Goal: Task Accomplishment & Management: Use online tool/utility

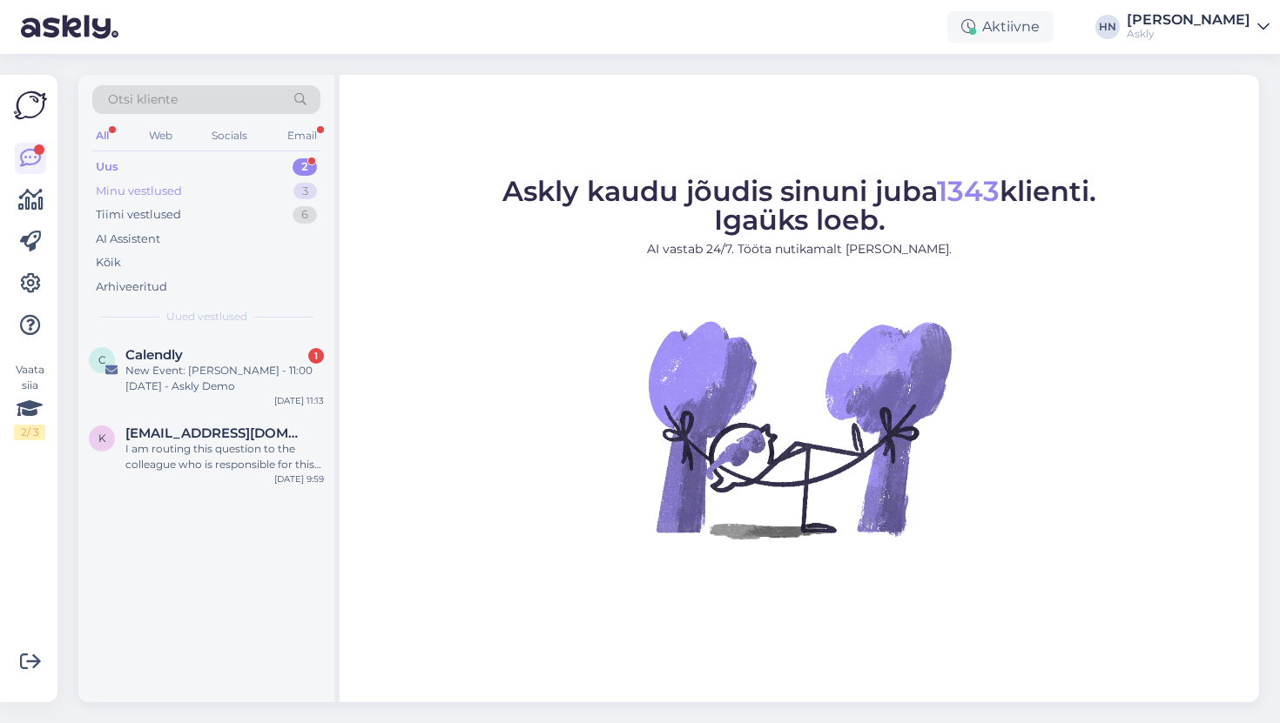
click at [239, 187] on div "Minu vestlused 3" at bounding box center [206, 191] width 228 height 24
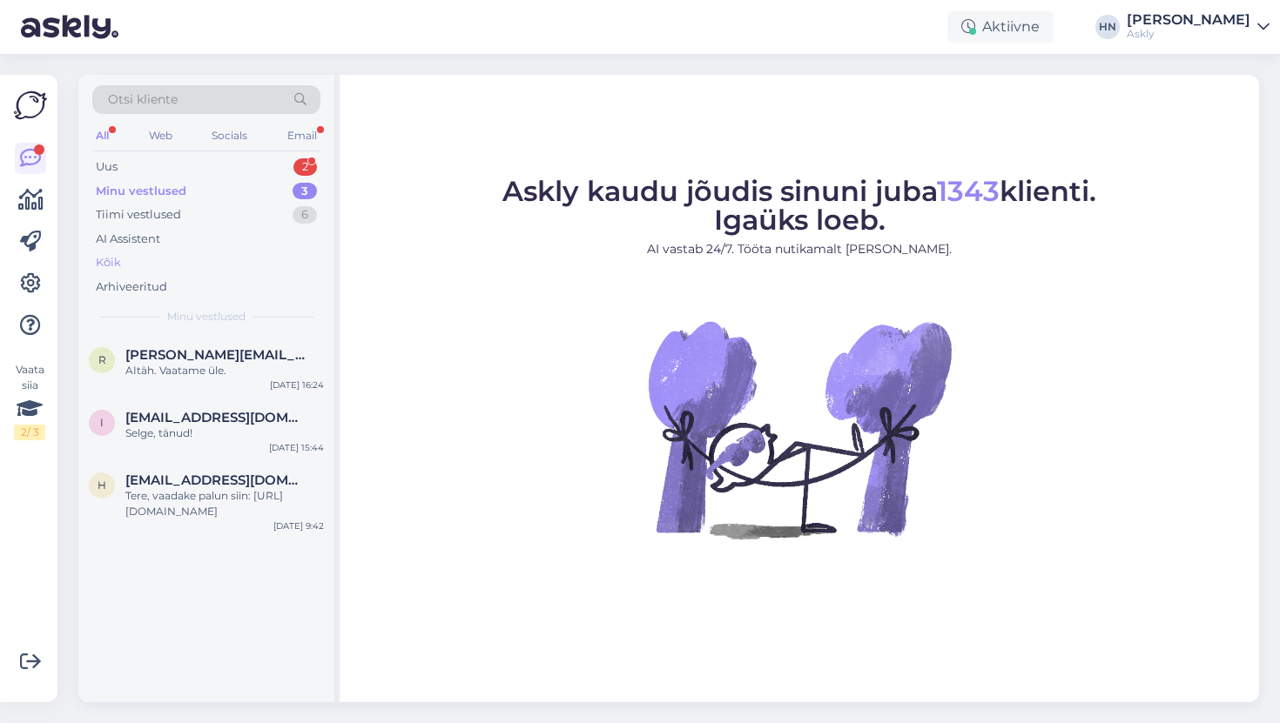
click at [209, 265] on div "Kõik" at bounding box center [206, 263] width 228 height 24
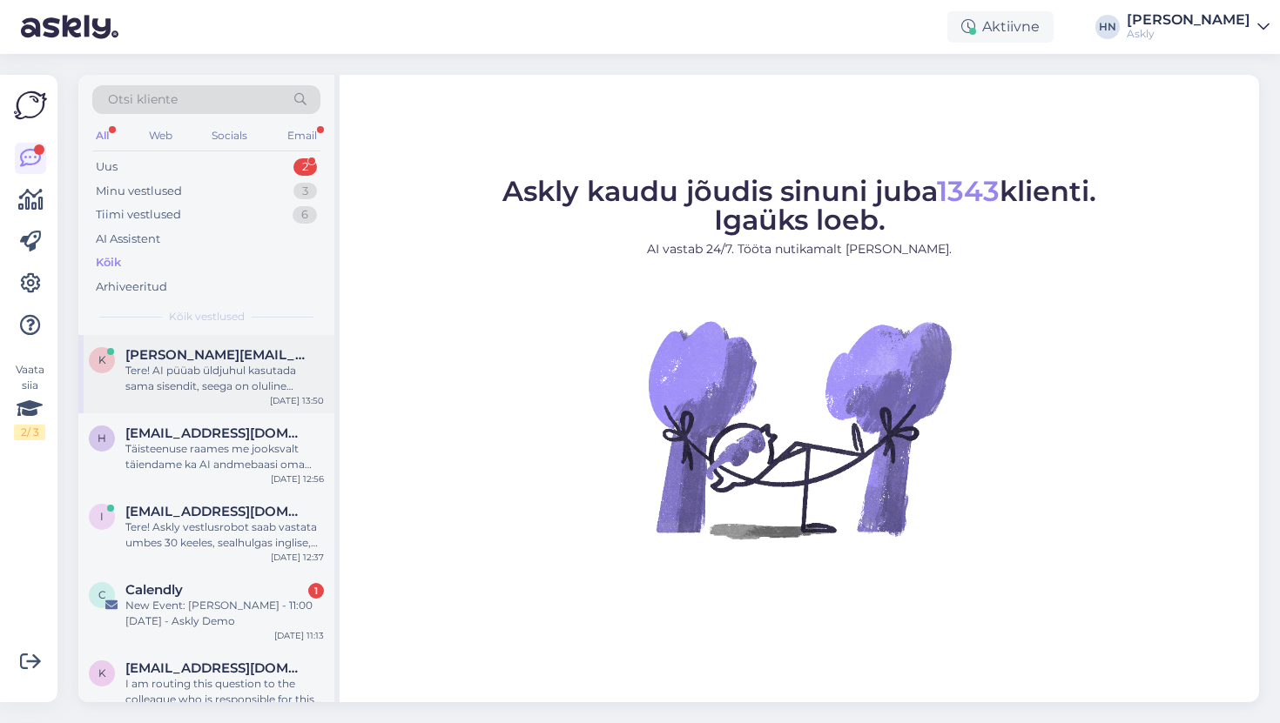
click at [221, 360] on span "kristiina.laur@eestiloto.ee" at bounding box center [215, 355] width 181 height 16
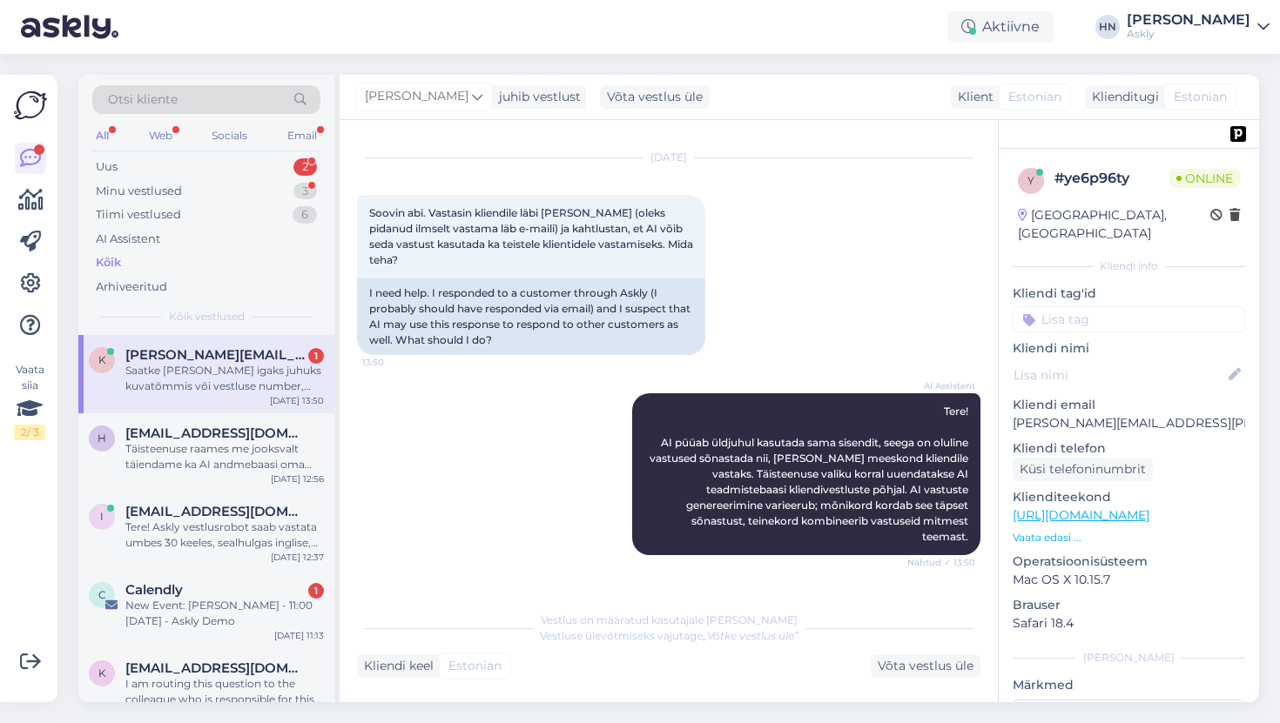
scroll to position [3230, 0]
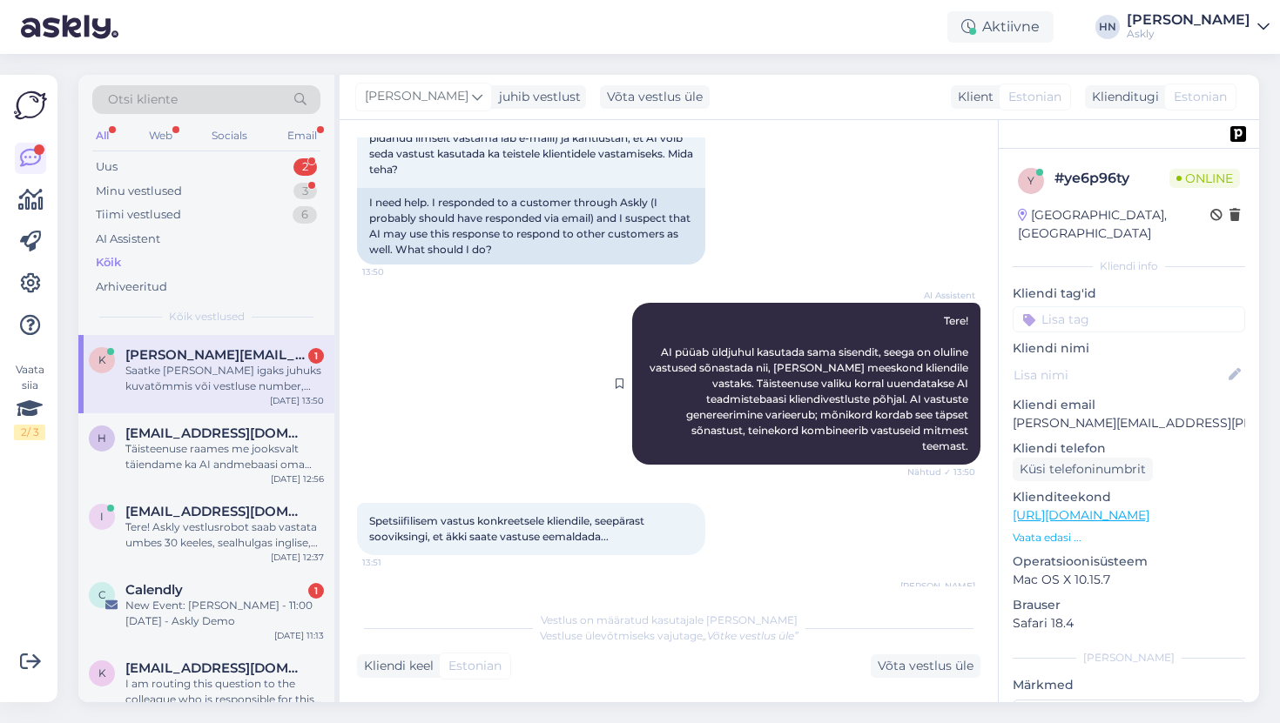
click at [705, 309] on div "AI Assistent Tere! AI püüab üldjuhul kasutada sama sisendit, seega on oluline v…" at bounding box center [806, 384] width 348 height 162
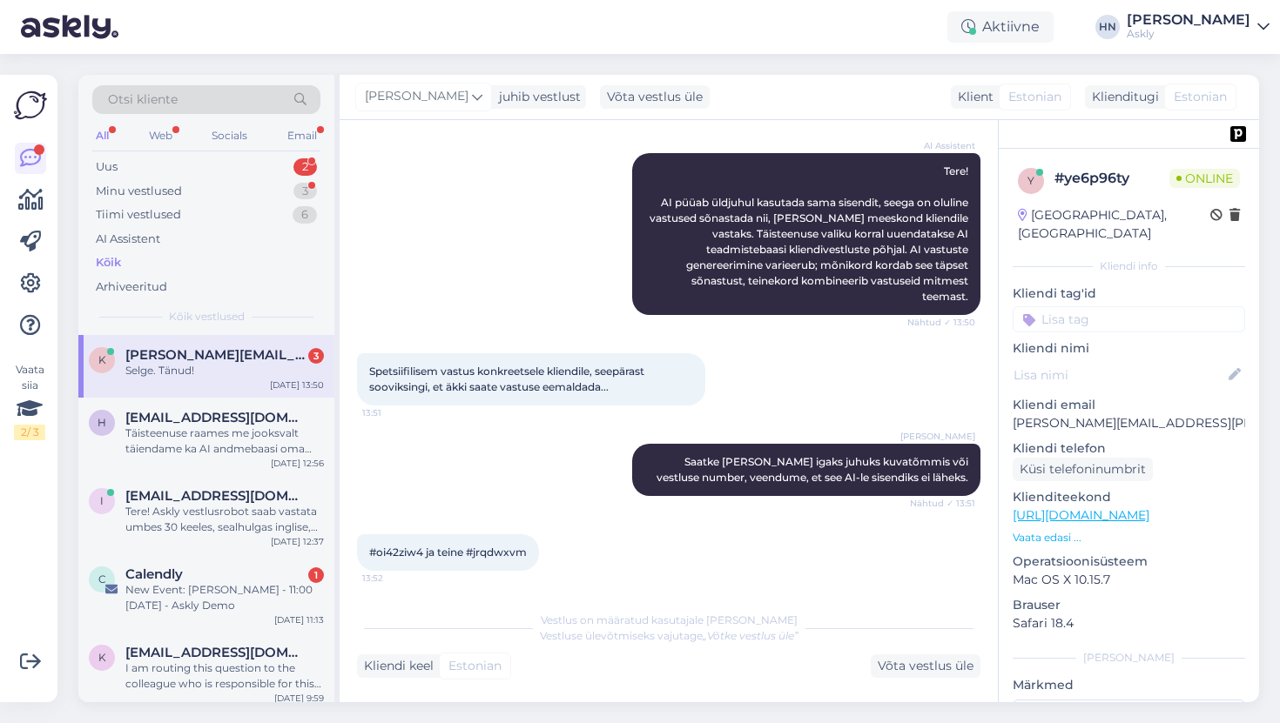
scroll to position [3454, 0]
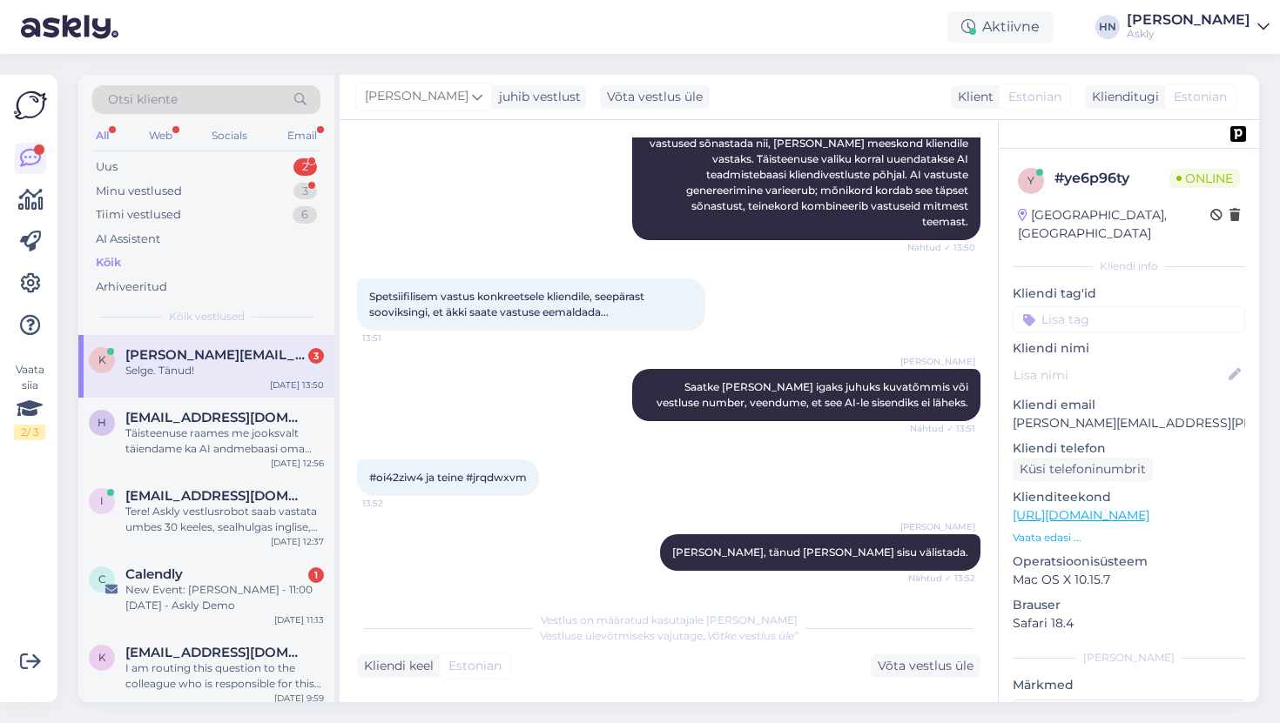
click at [284, 366] on div "Selge. Tänud!" at bounding box center [224, 371] width 198 height 16
click at [24, 271] on link at bounding box center [30, 283] width 31 height 31
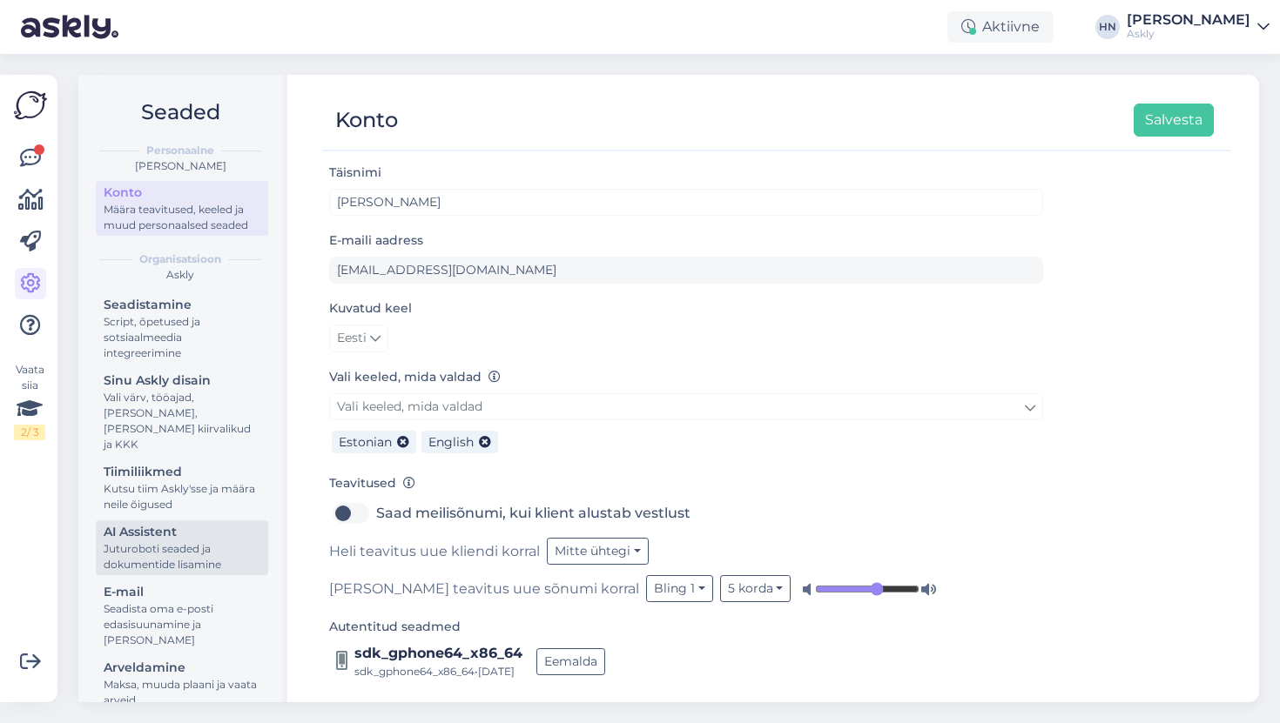
click at [177, 541] on div "Juturoboti seaded ja dokumentide lisamine" at bounding box center [182, 556] width 157 height 31
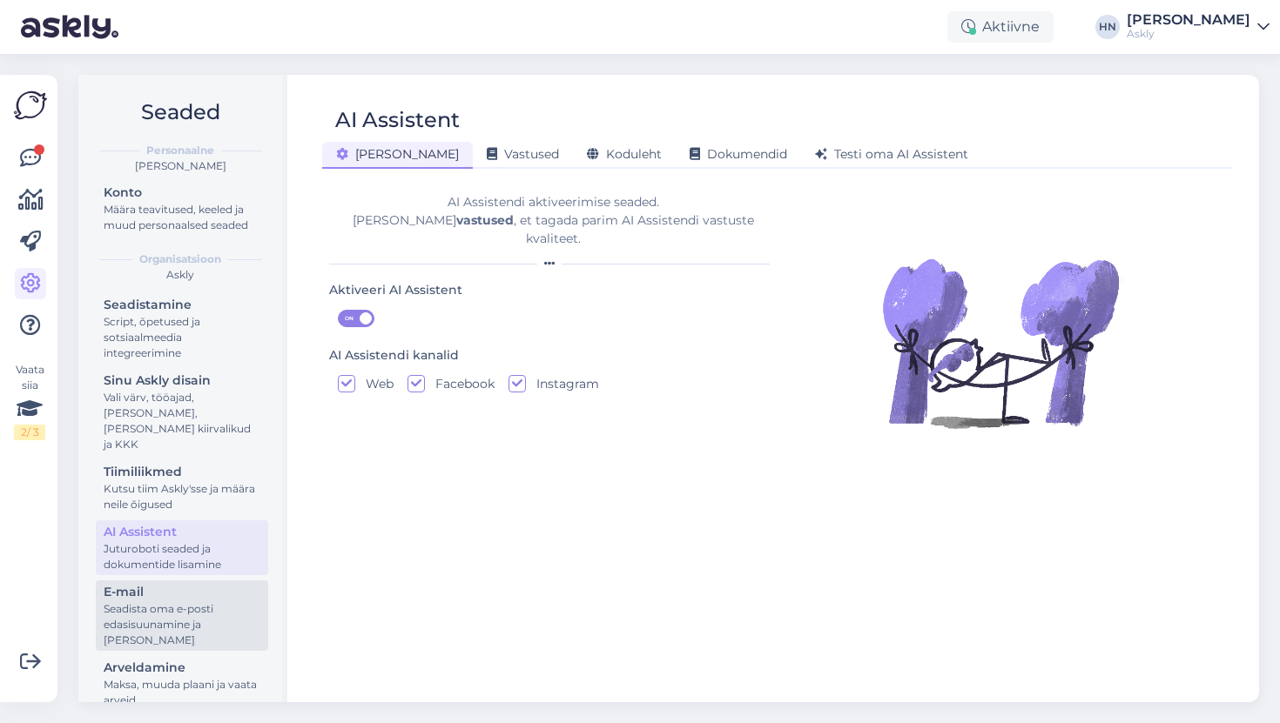
click at [172, 583] on div "E-mail" at bounding box center [182, 592] width 157 height 18
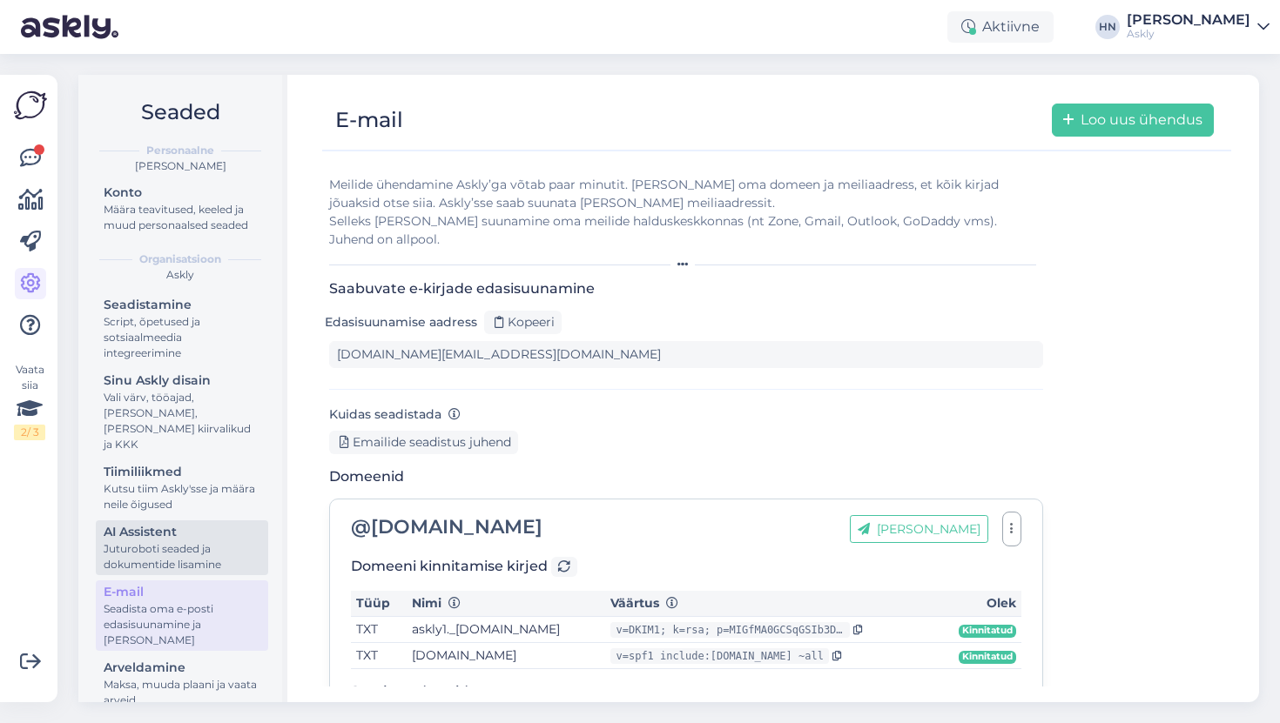
click at [181, 541] on div "Juturoboti seaded ja dokumentide lisamine" at bounding box center [182, 556] width 157 height 31
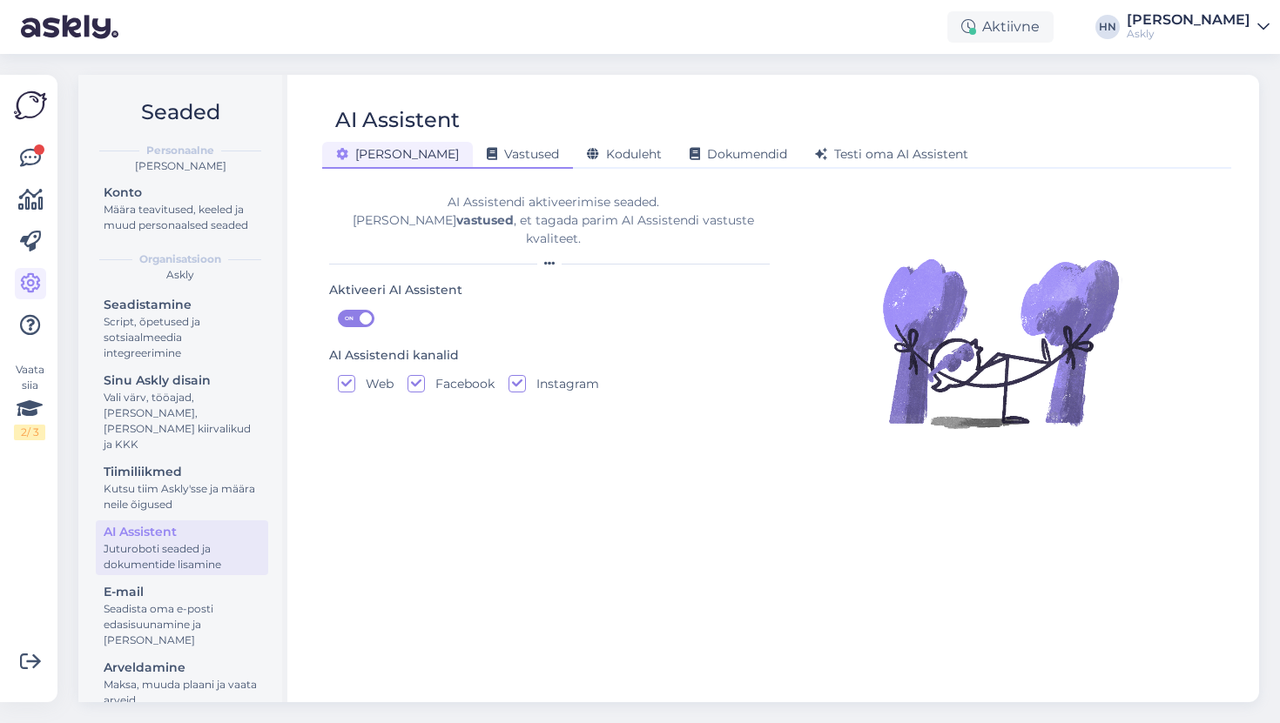
click at [473, 165] on div "Vastused" at bounding box center [523, 155] width 100 height 27
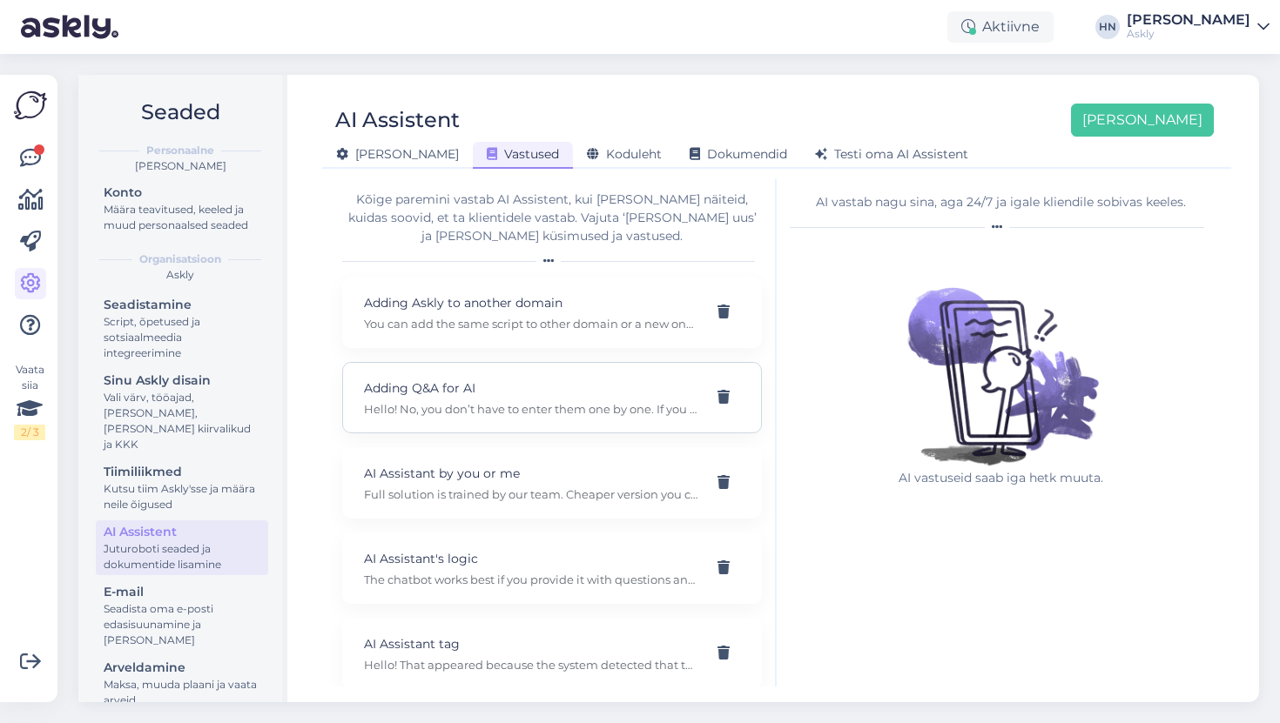
click at [464, 408] on p "Hello! No, you don’t have to enter them one by one. If you have a document or f…" at bounding box center [531, 409] width 334 height 16
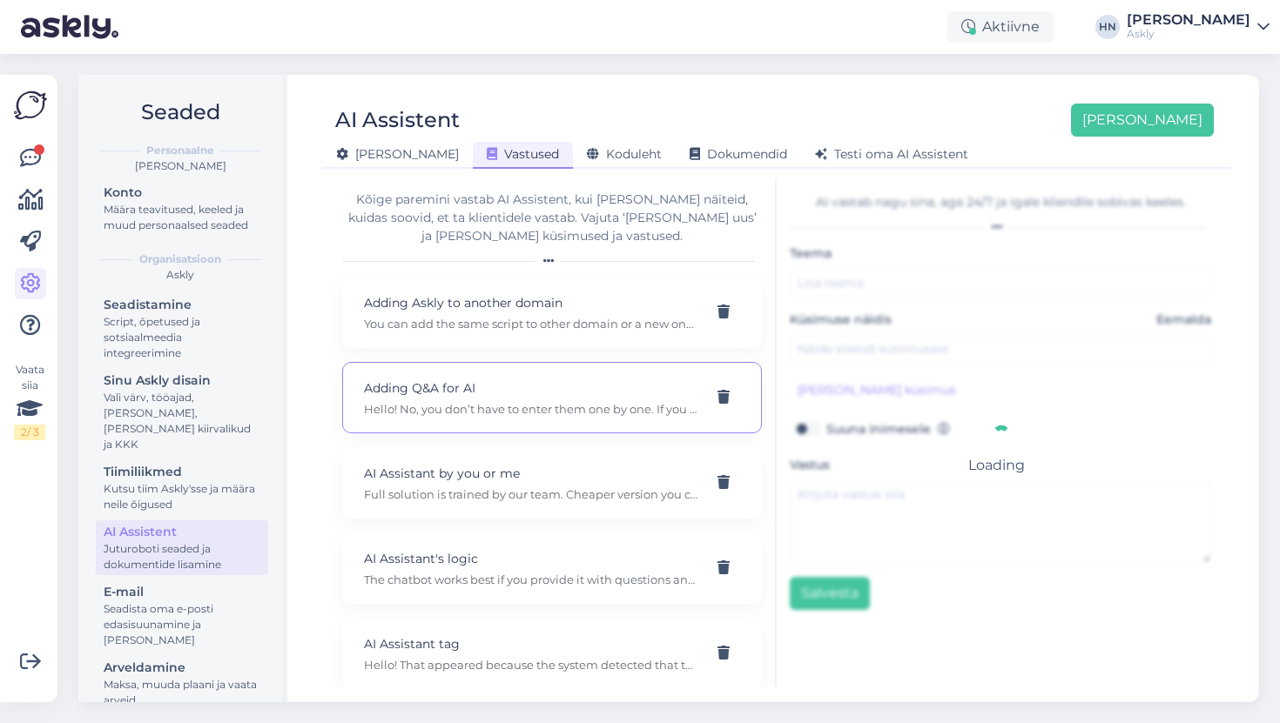
type input "Adding Q&A for AI"
type input "I need to know whether I have to add the questions and answers one by one, or i…"
type textarea "Hello! No, you don’t have to enter them one by one. If you have a document or f…"
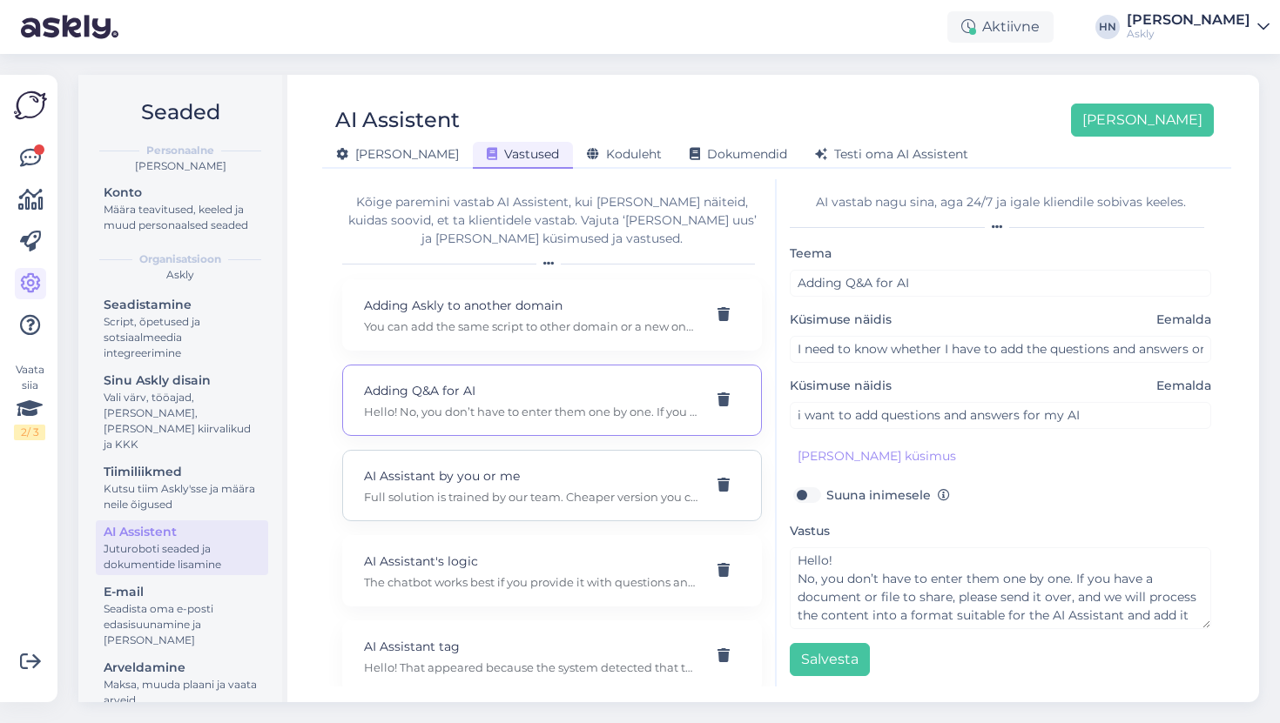
click at [517, 474] on p "AI Assistant by you or me" at bounding box center [531, 476] width 334 height 19
type input "AI Assistant by you or me"
type input "I can't find any description/more info about the AI Lite feature"
type textarea "Full solution is trained by our team. Cheaper version you can set up yourself b…"
type input "What is the difference between AI setup by you or by me?"
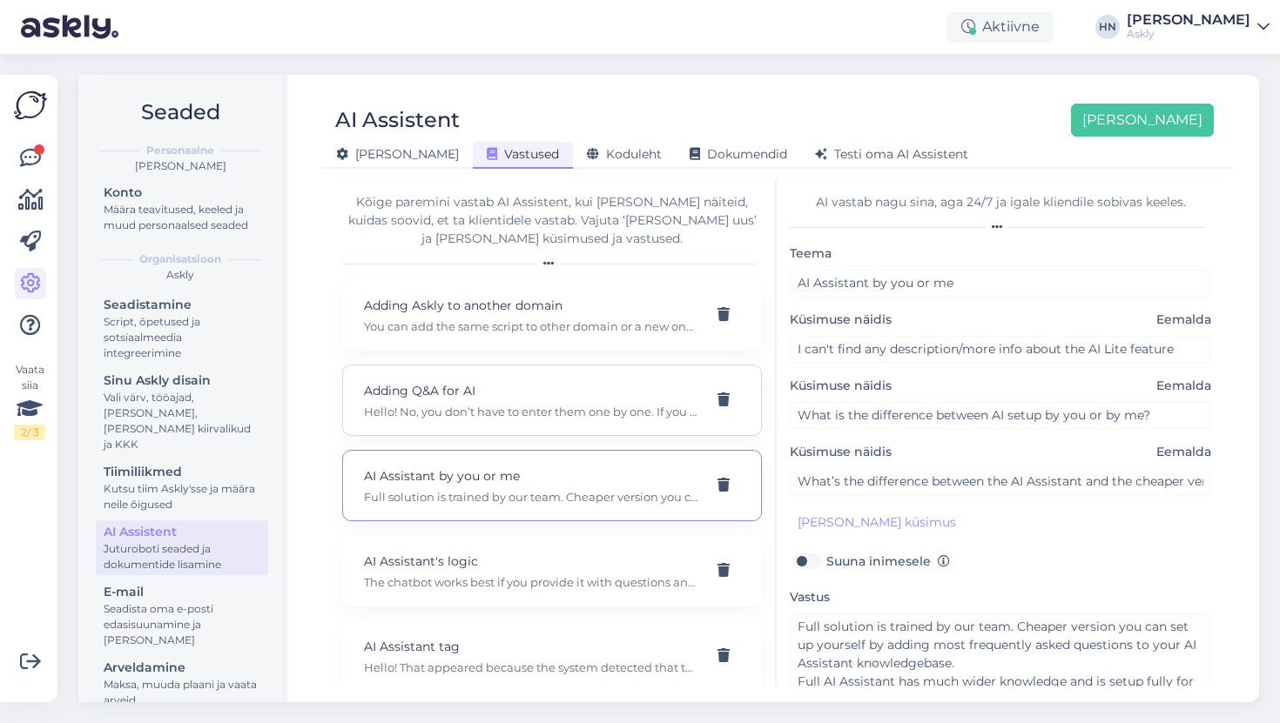
click at [504, 401] on div "Adding Q&A for AI Hello! No, you don’t have to enter them one by one. If you ha…" at bounding box center [531, 400] width 334 height 38
type input "Adding Q&A for AI"
type input "I need to know whether I have to add the questions and answers one by one, or i…"
type textarea "Hello! No, you don’t have to enter them one by one. If you have a document or f…"
type input "i want to add questions and answers for my AI"
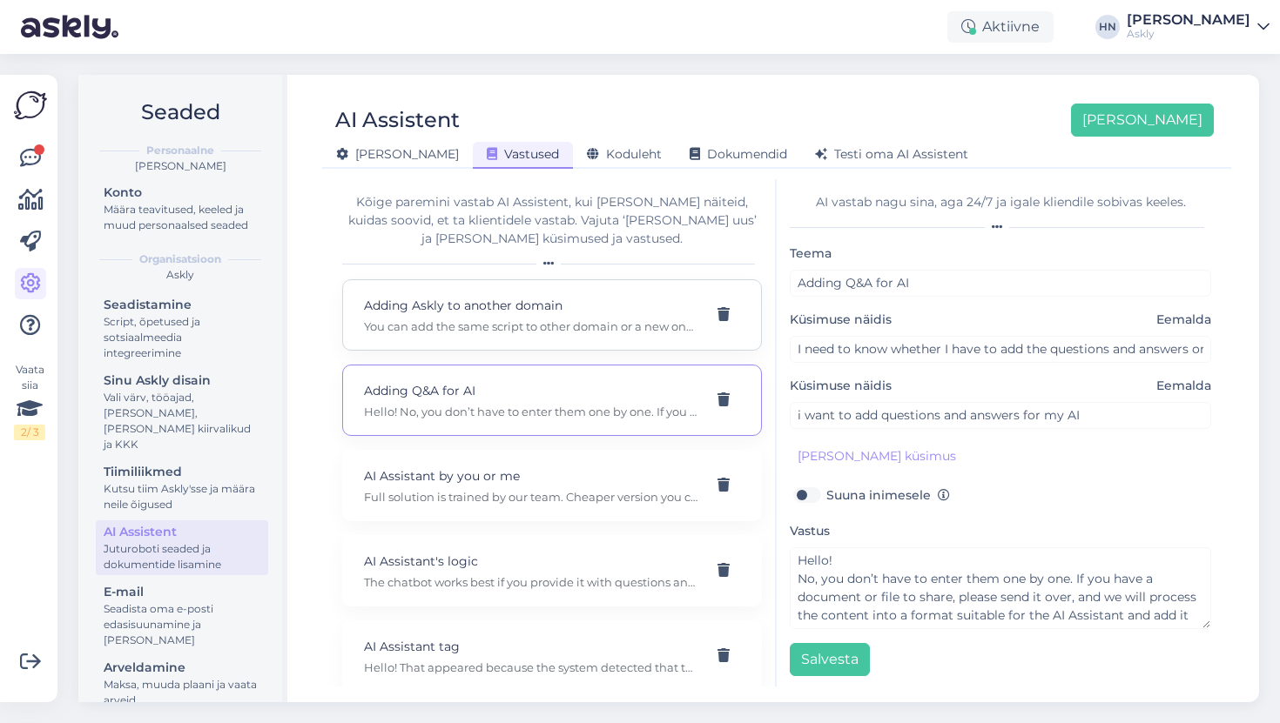
click at [512, 319] on p "You can add the same script to other domain or a new one (need to purchase an a…" at bounding box center [531, 327] width 334 height 16
type input "Adding Askly to another domain"
type input "i want to add Askly to another domain"
type textarea "You can add the same script to other domain or a new one (need to purchase an a…"
type input "I added another domain under the same key."
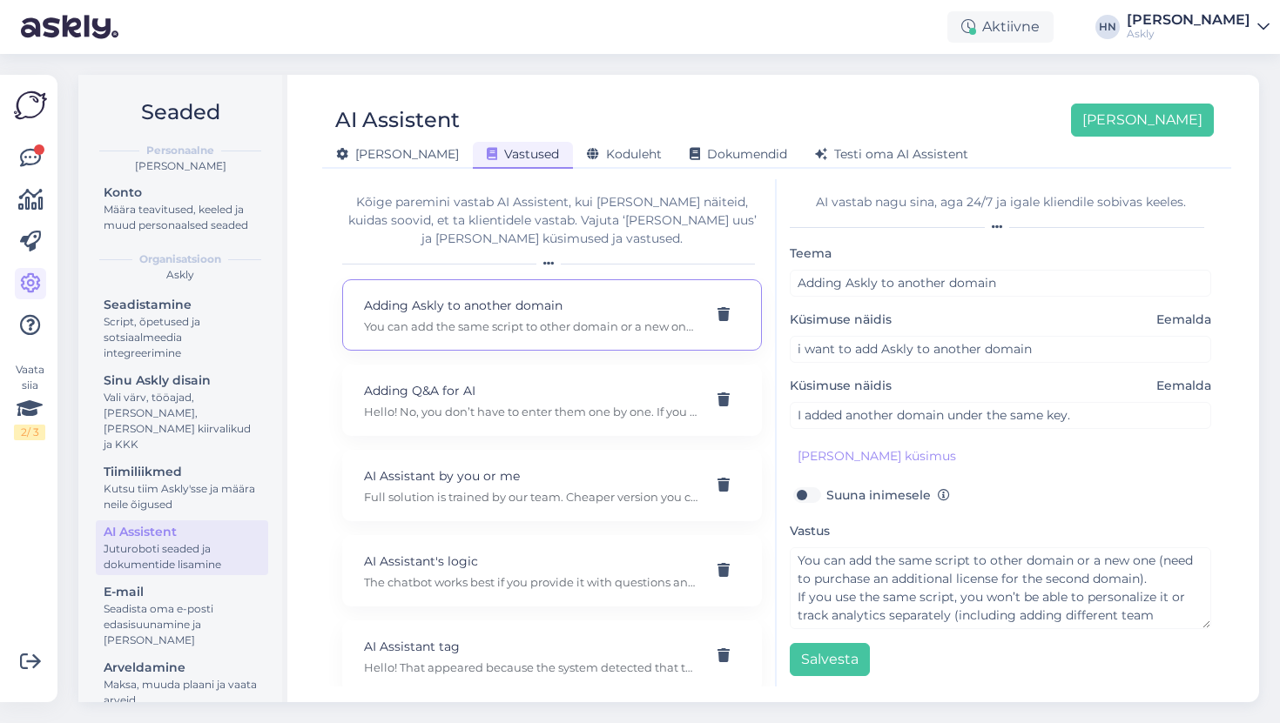
click at [505, 188] on div "Kõige paremini vastab AI Assistent, kui lisad talle näiteid, kuidas soovid, et …" at bounding box center [552, 433] width 447 height 508
click at [16, 151] on link at bounding box center [30, 158] width 31 height 31
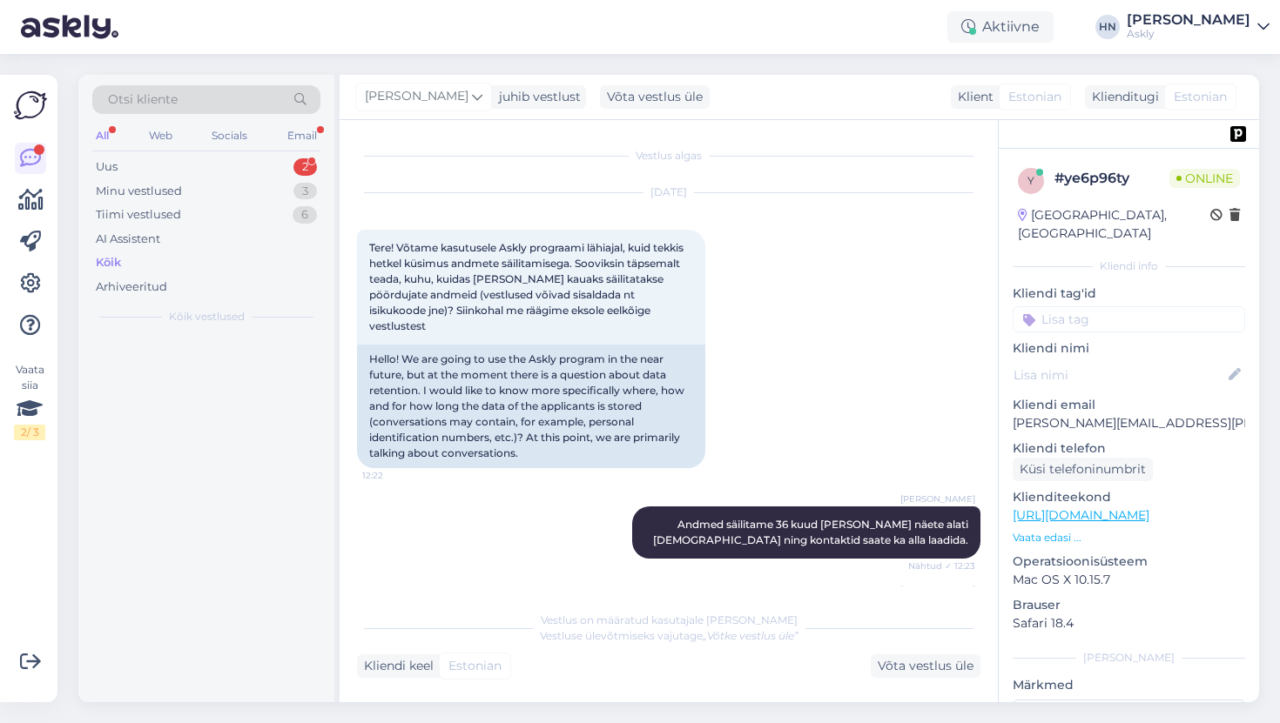
scroll to position [3298, 0]
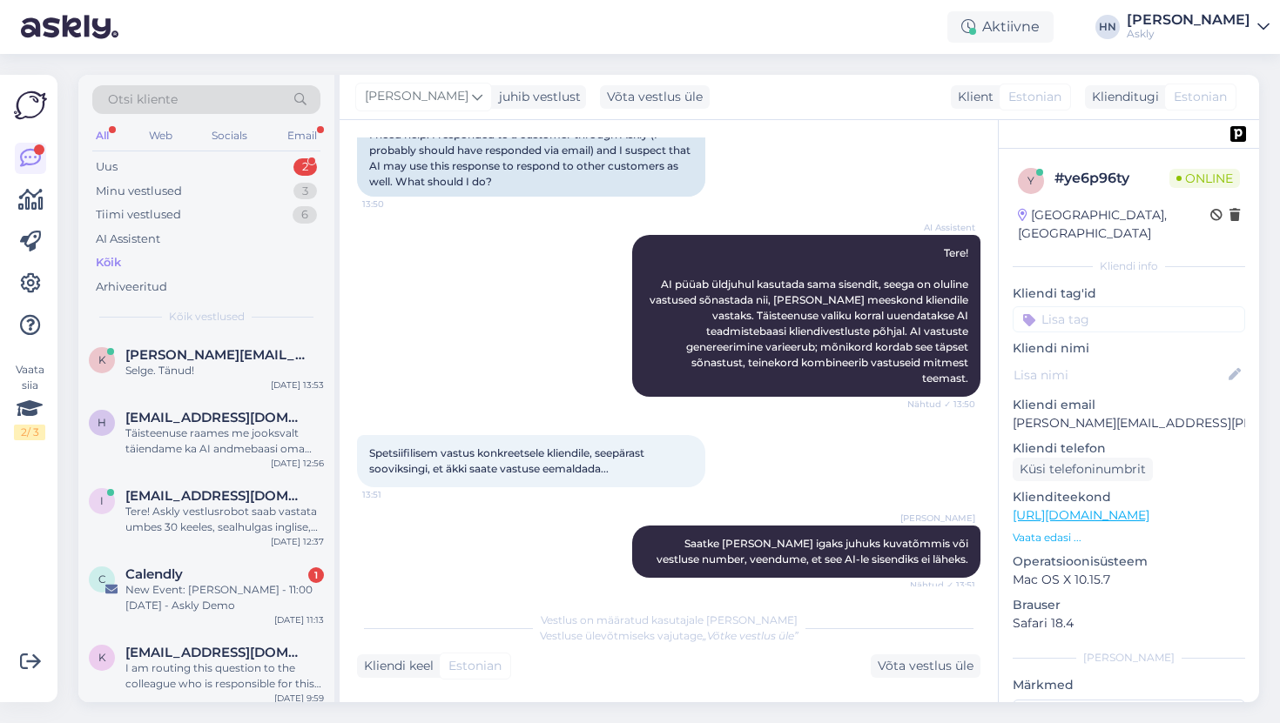
click at [118, 259] on div "Kõik" at bounding box center [108, 262] width 25 height 17
click at [223, 373] on div "Selge. Tänud!" at bounding box center [224, 371] width 198 height 16
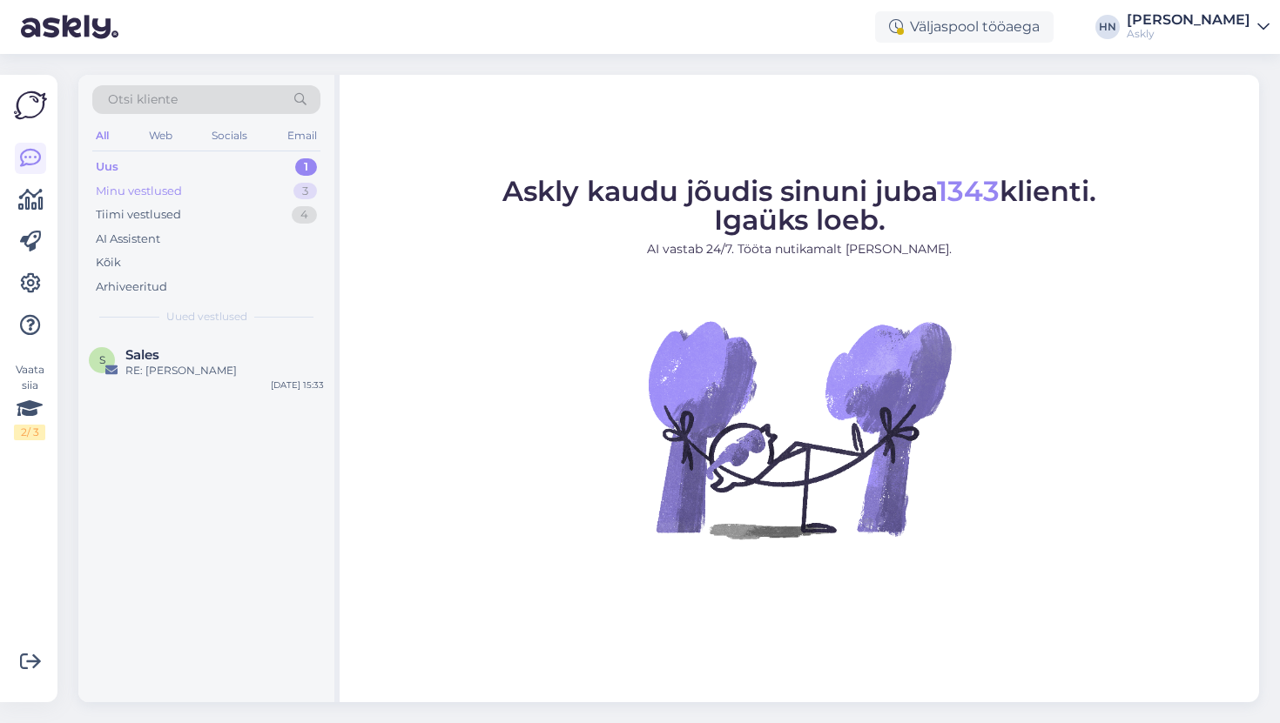
click at [293, 190] on div "3" at bounding box center [305, 191] width 24 height 17
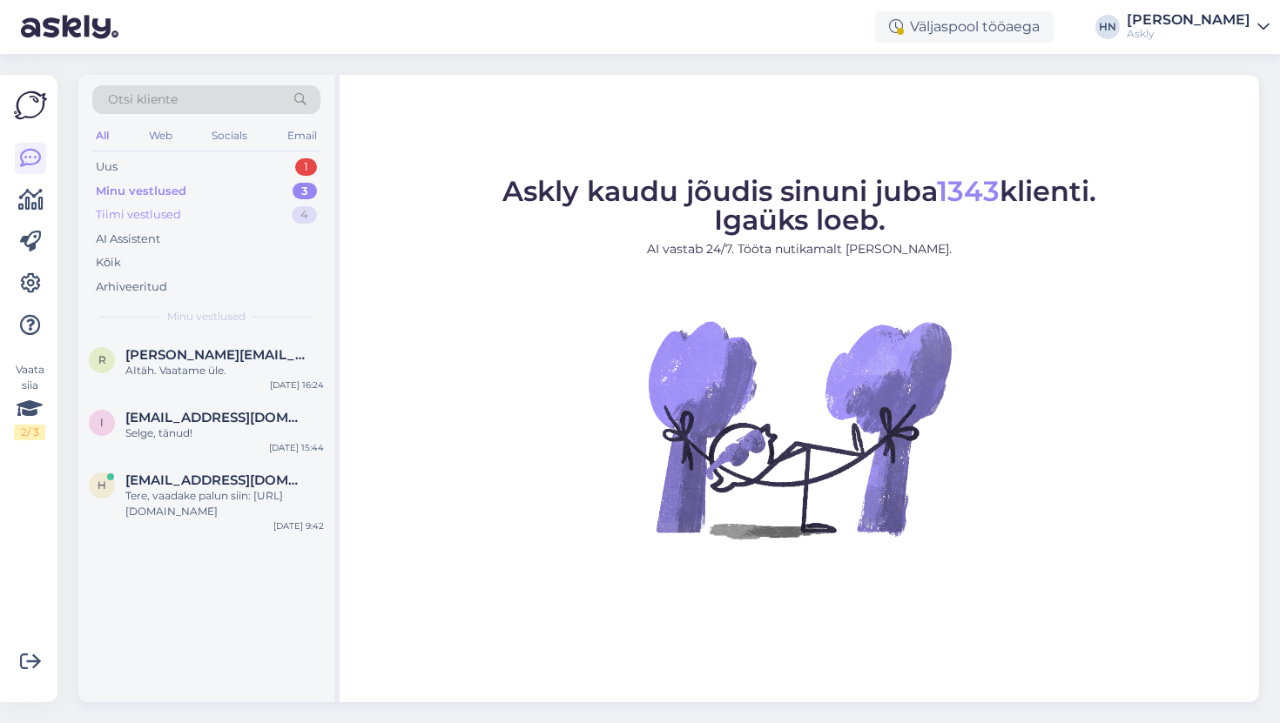
click at [242, 218] on div "Tiimi vestlused 4" at bounding box center [206, 215] width 228 height 24
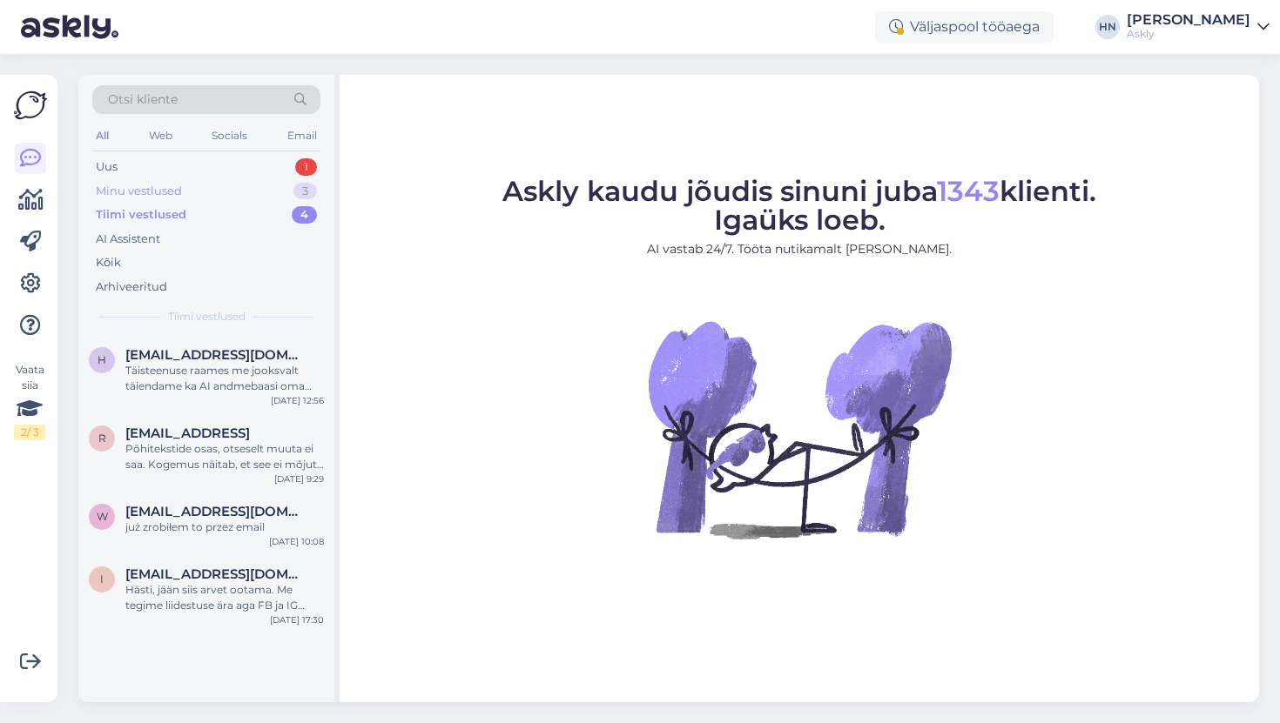
click at [189, 189] on div "Minu vestlused 3" at bounding box center [206, 191] width 228 height 24
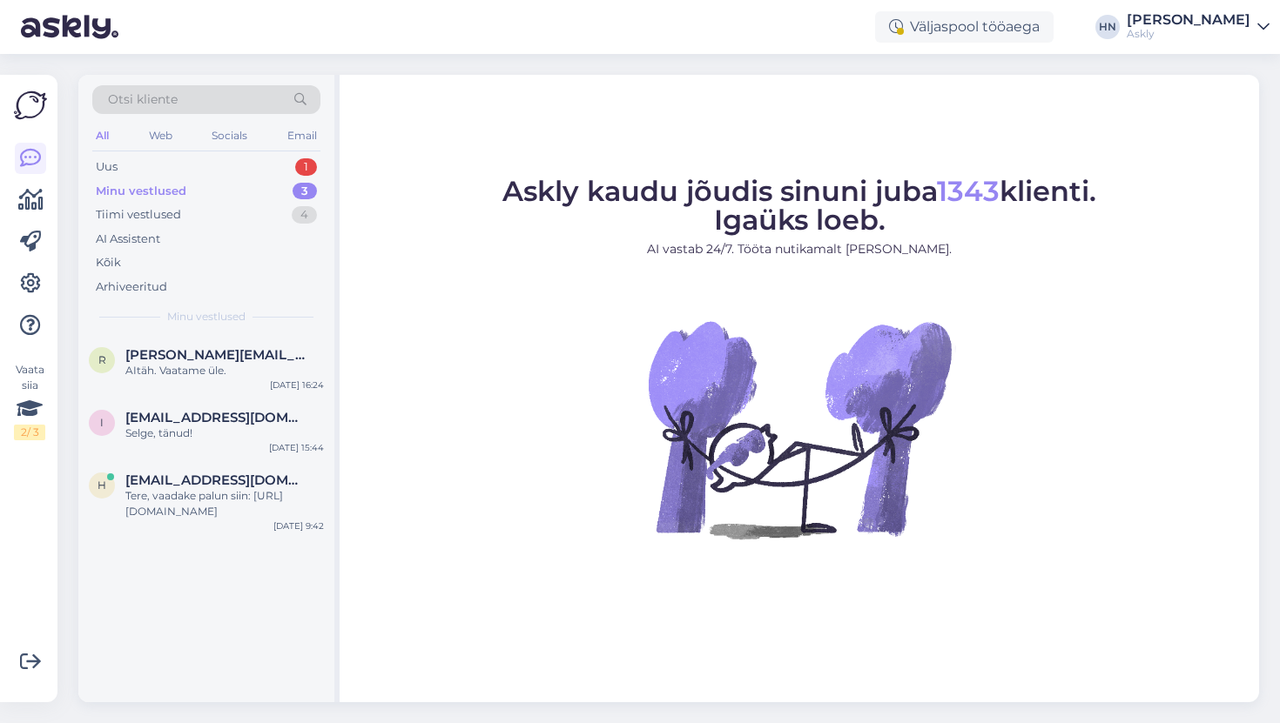
click at [1166, 47] on div "Väljaspool tööaega HN Hans Niinemäe Askly" at bounding box center [640, 27] width 1280 height 54
click at [1171, 30] on div "Askly" at bounding box center [1188, 34] width 124 height 14
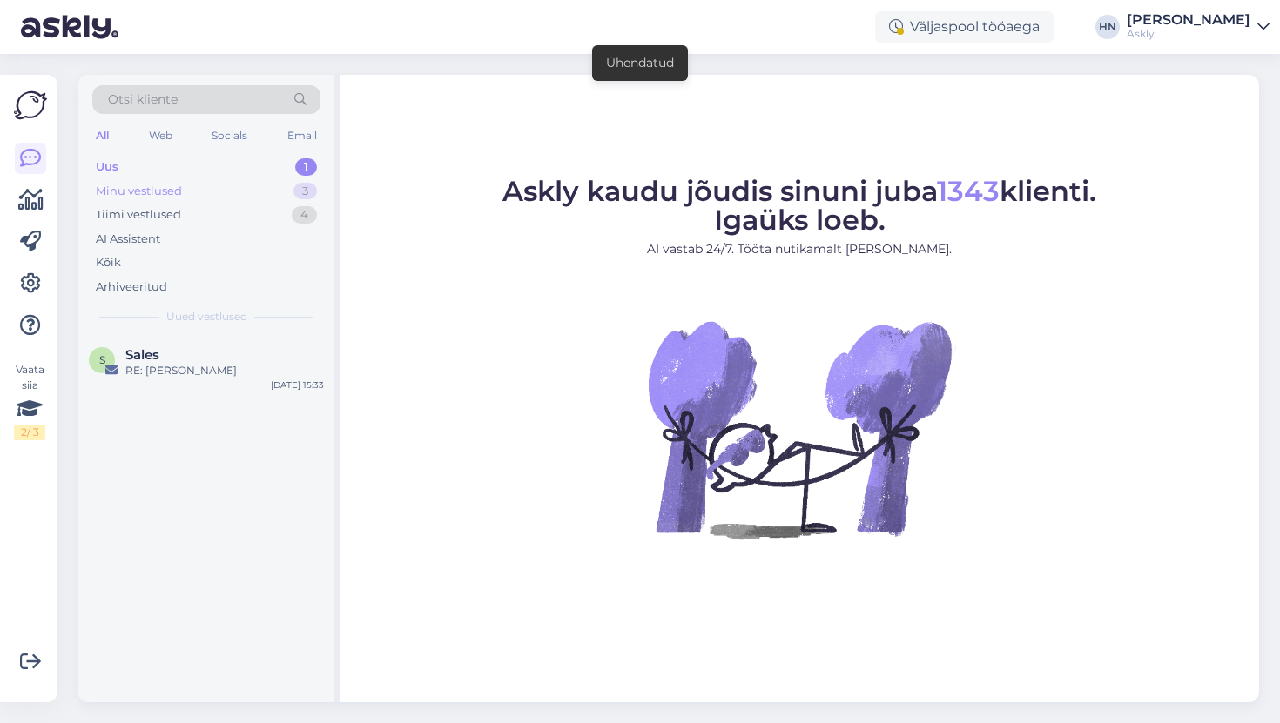
click at [246, 181] on div "Minu vestlused 3" at bounding box center [206, 191] width 228 height 24
